Goal: Find specific page/section: Find specific page/section

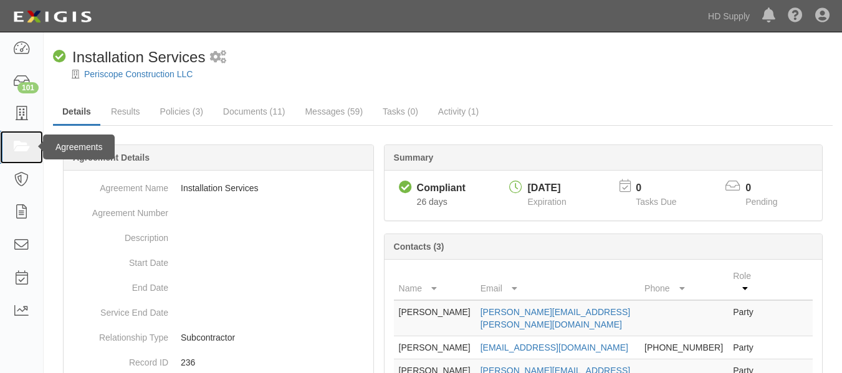
click at [15, 149] on icon at bounding box center [20, 147] width 17 height 14
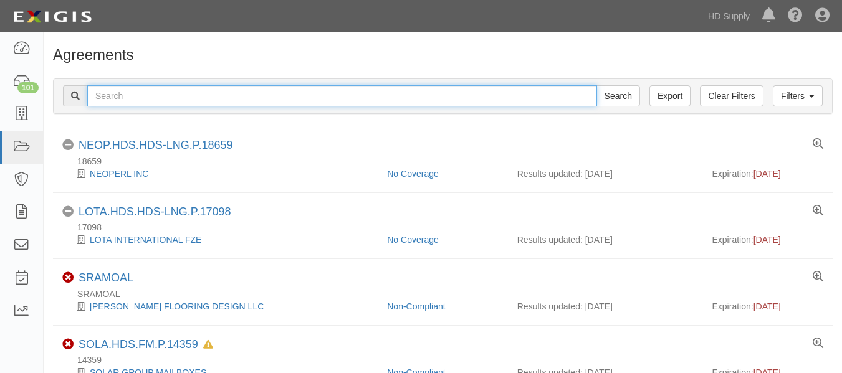
click at [163, 97] on input "text" at bounding box center [342, 95] width 510 height 21
paste input "Efficient Air HVAC"
type input "Efficient Air HVAC"
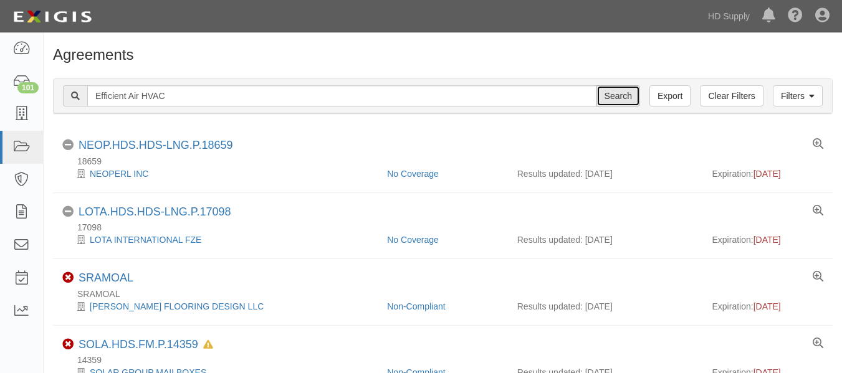
click at [611, 98] on input "Search" at bounding box center [618, 95] width 44 height 21
